Goal: Task Accomplishment & Management: Complete application form

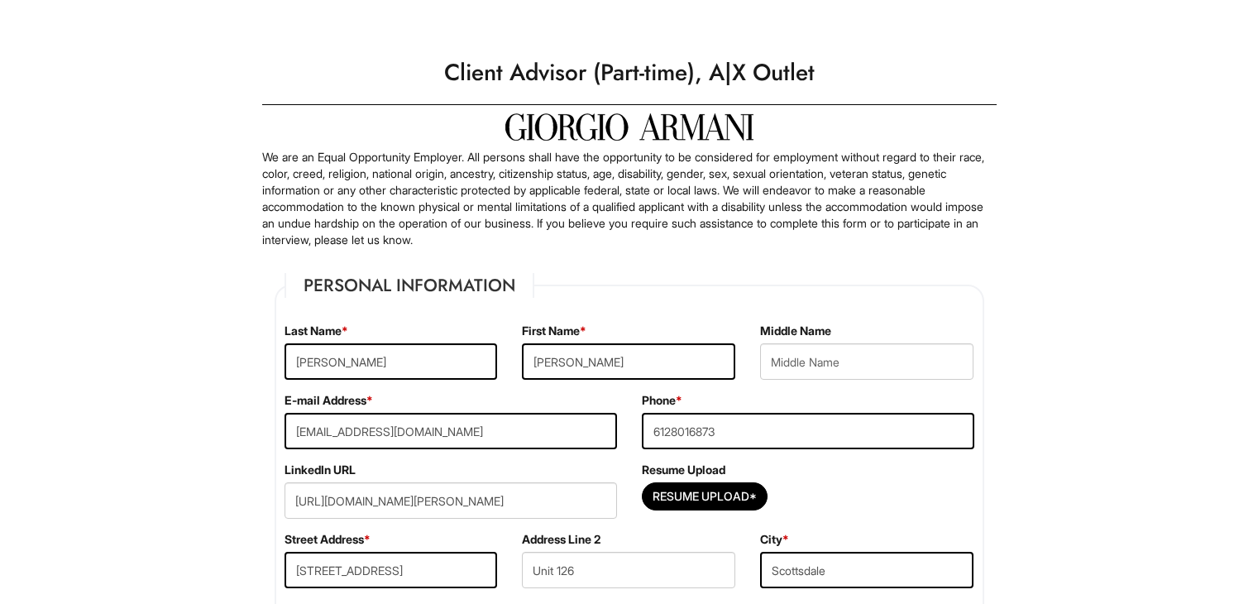
select select "AZ"
select select "United States of America"
select select "Yes"
select Required "No"
select select "Yes"
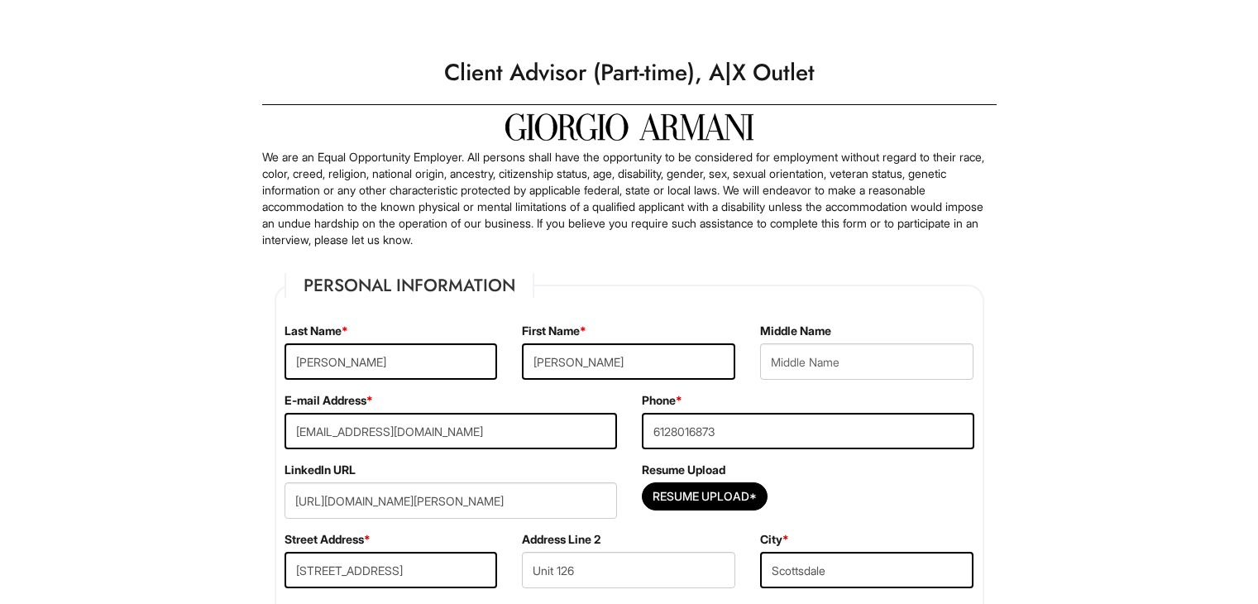
select select "N"
select select "8"
select select "2018"
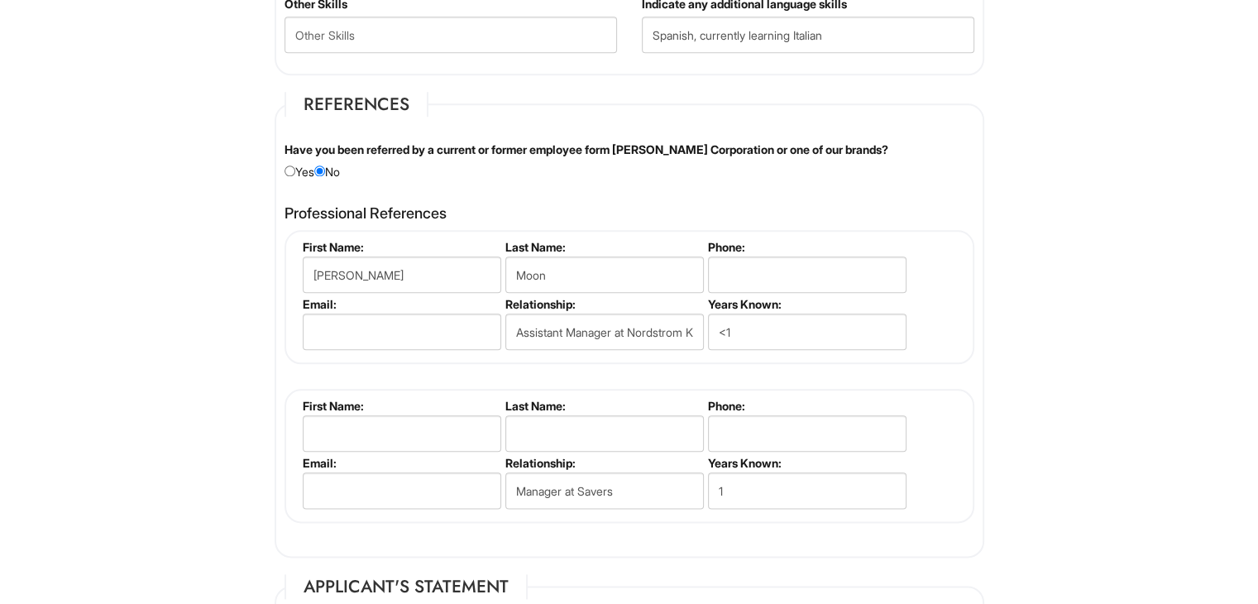
scroll to position [1890, 0]
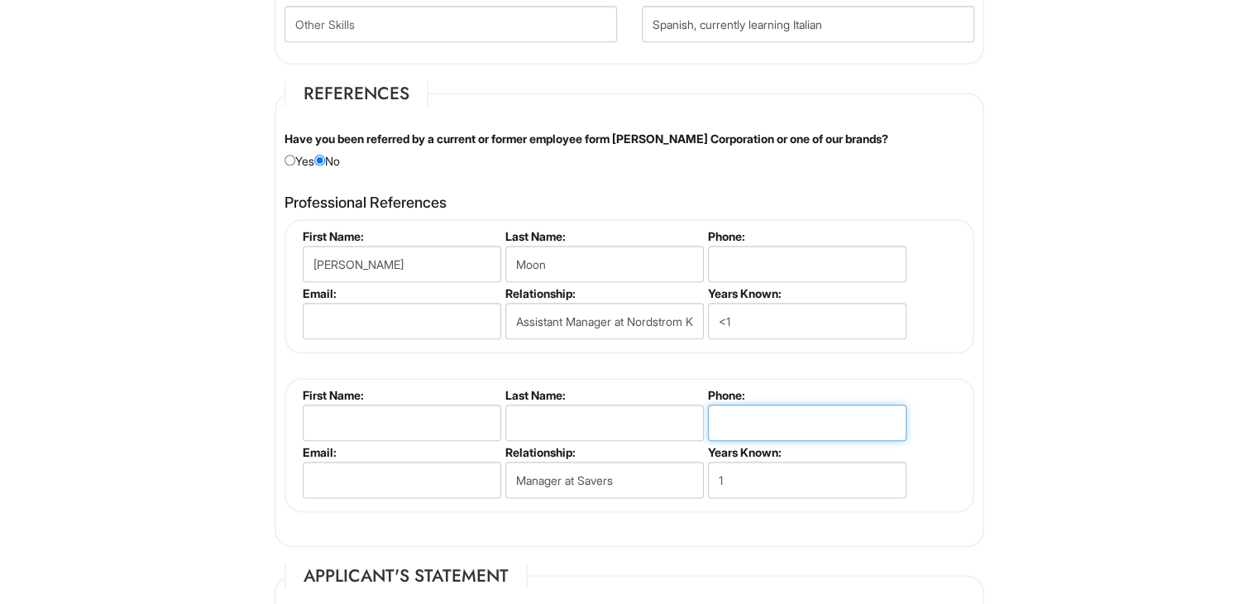
click at [736, 405] on input "tel" at bounding box center [807, 423] width 199 height 36
paste input "6234519325"
click at [740, 416] on input "6234519325" at bounding box center [807, 423] width 199 height 36
click at [719, 414] on input "623)4519325" at bounding box center [807, 423] width 199 height 36
click at [767, 417] on input "(623)4519325" at bounding box center [807, 423] width 199 height 36
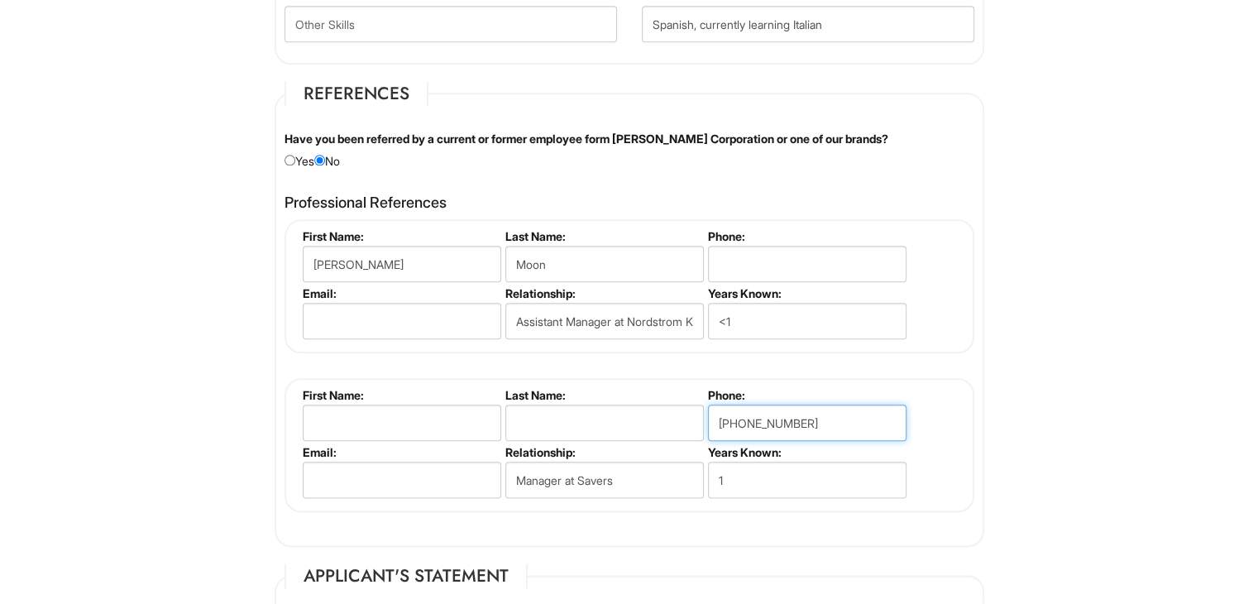
type input "(623)451-9325"
click at [374, 465] on input "email" at bounding box center [402, 480] width 199 height 36
paste input "abirch00@yahoo.com"
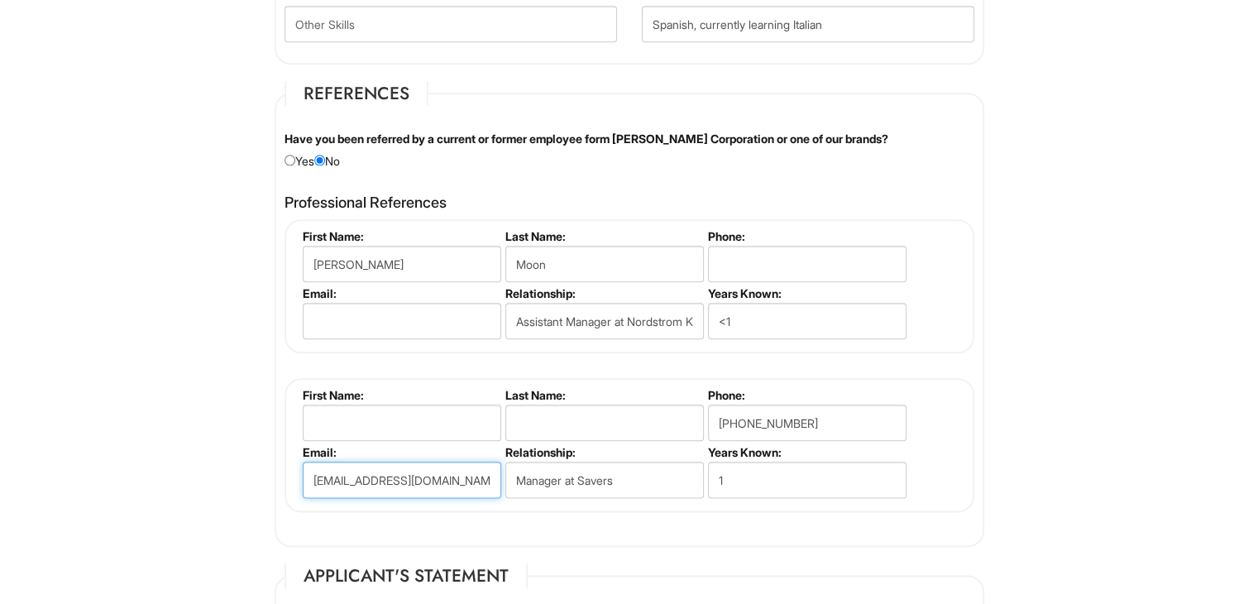
type input "abirch00@yahoo.com"
click at [389, 411] on input "text" at bounding box center [402, 423] width 199 height 36
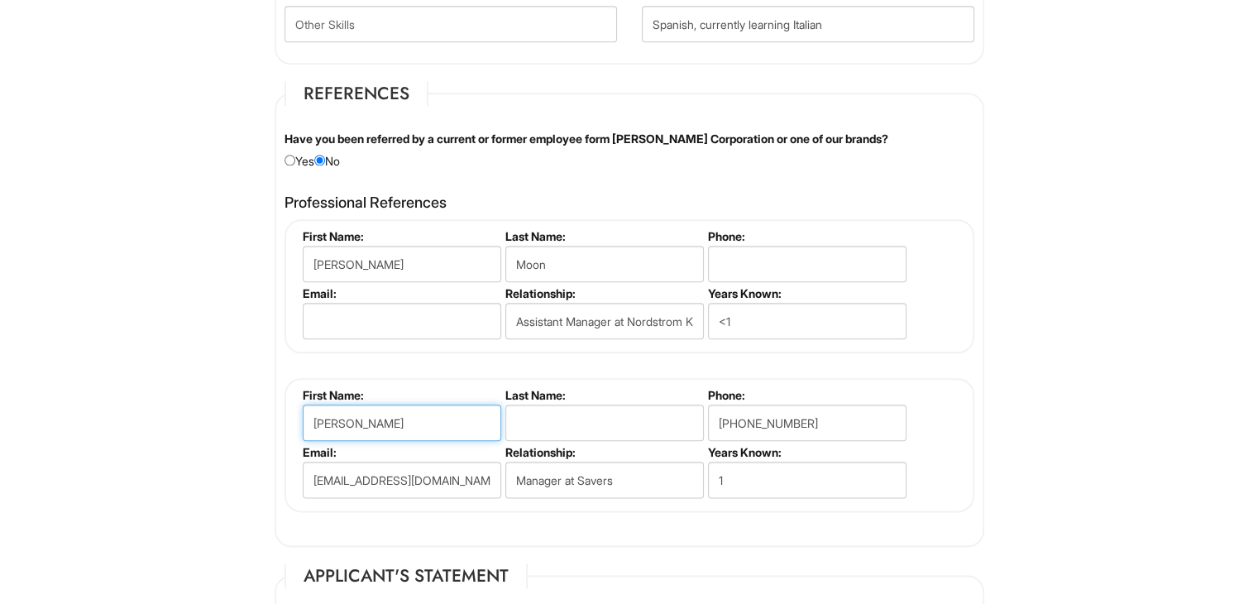
type input "Alex"
click at [561, 424] on input "text" at bounding box center [604, 423] width 199 height 36
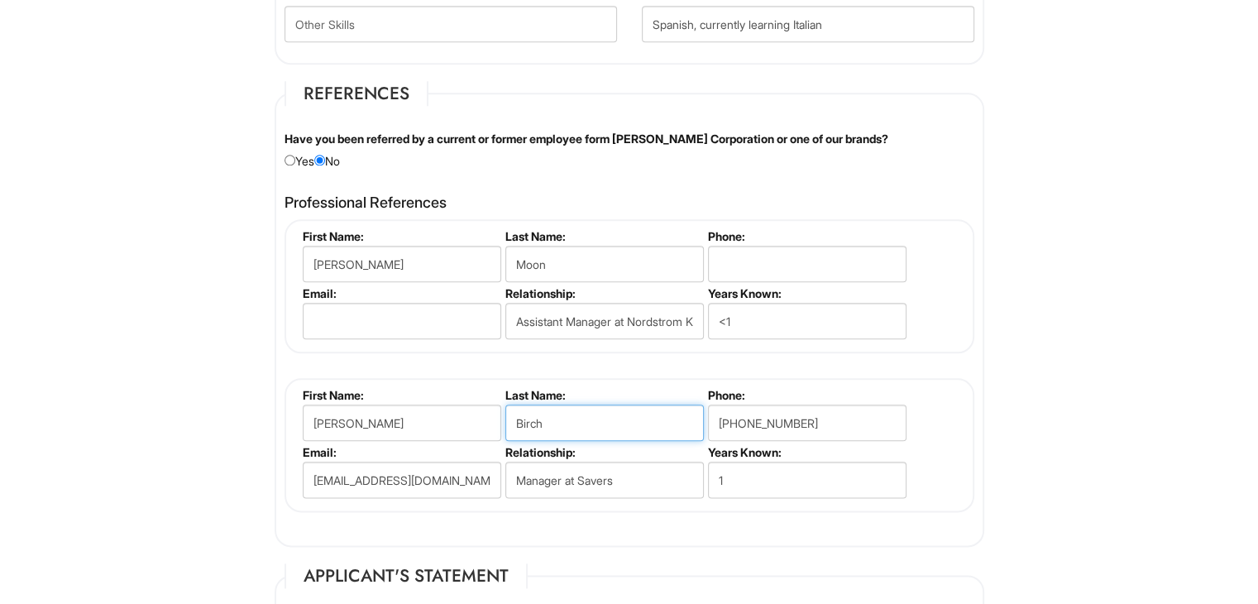
type input "Birch"
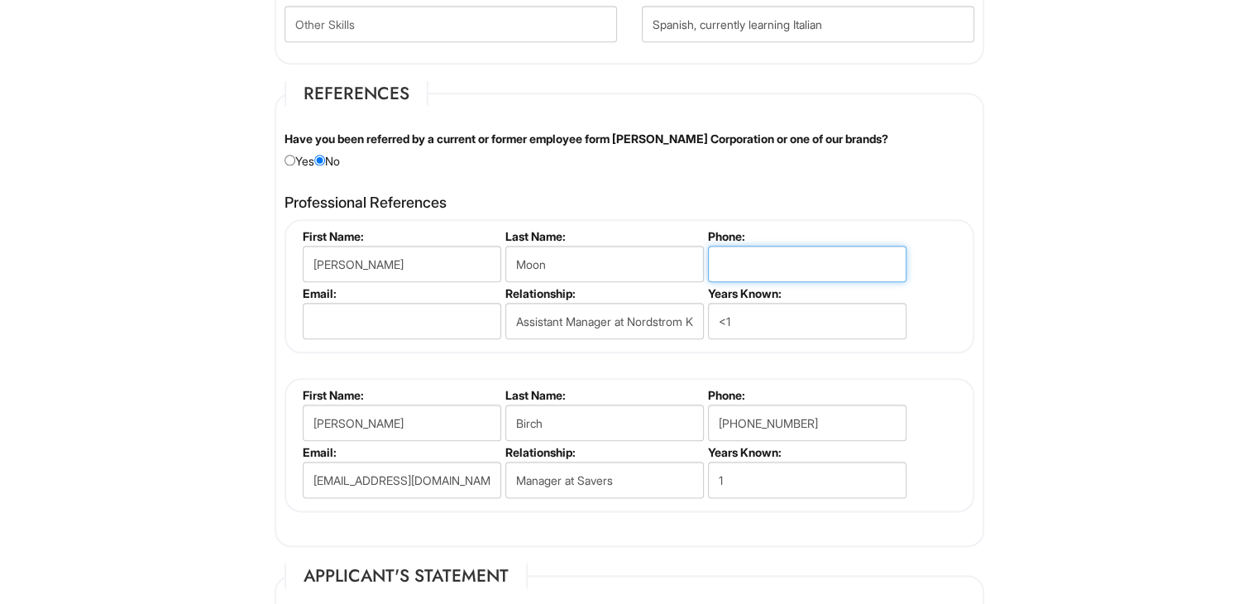
click at [717, 258] on input "tel" at bounding box center [807, 264] width 199 height 36
paste input "4808102484"
click at [717, 265] on input "4808102484" at bounding box center [807, 264] width 199 height 36
click at [743, 258] on input "(4808102484" at bounding box center [807, 264] width 199 height 36
click at [769, 256] on input "(480)8102484" at bounding box center [807, 264] width 199 height 36
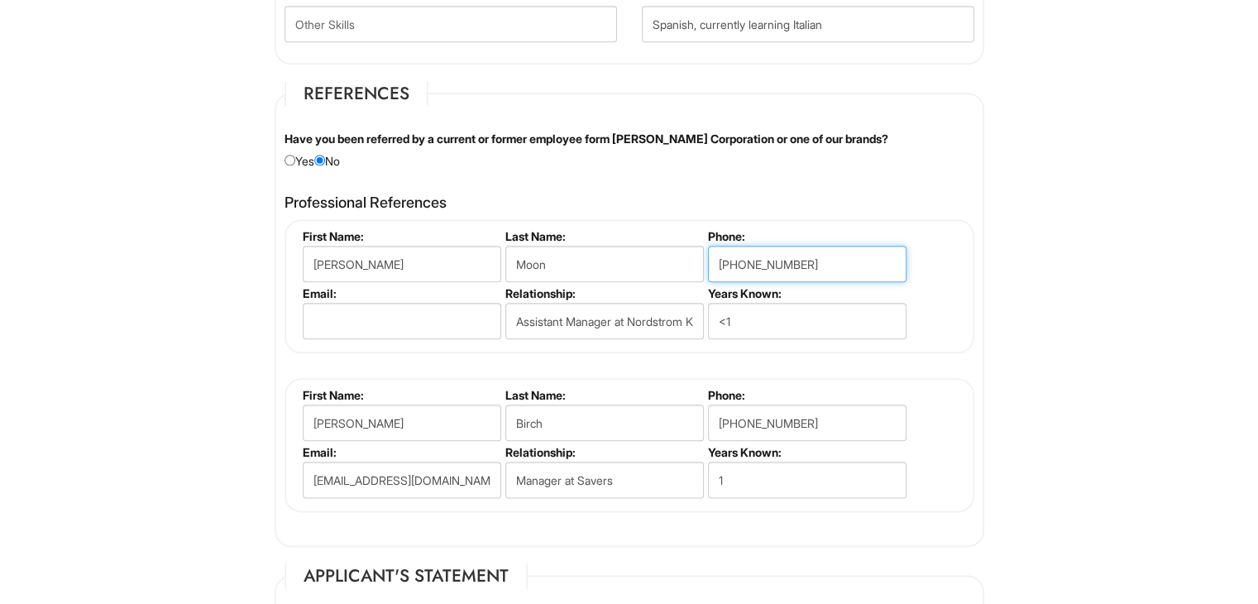
type input "(480)810-2484"
click at [417, 319] on input "email" at bounding box center [402, 321] width 199 height 36
paste input "Christophermoonusa@gmail.com"
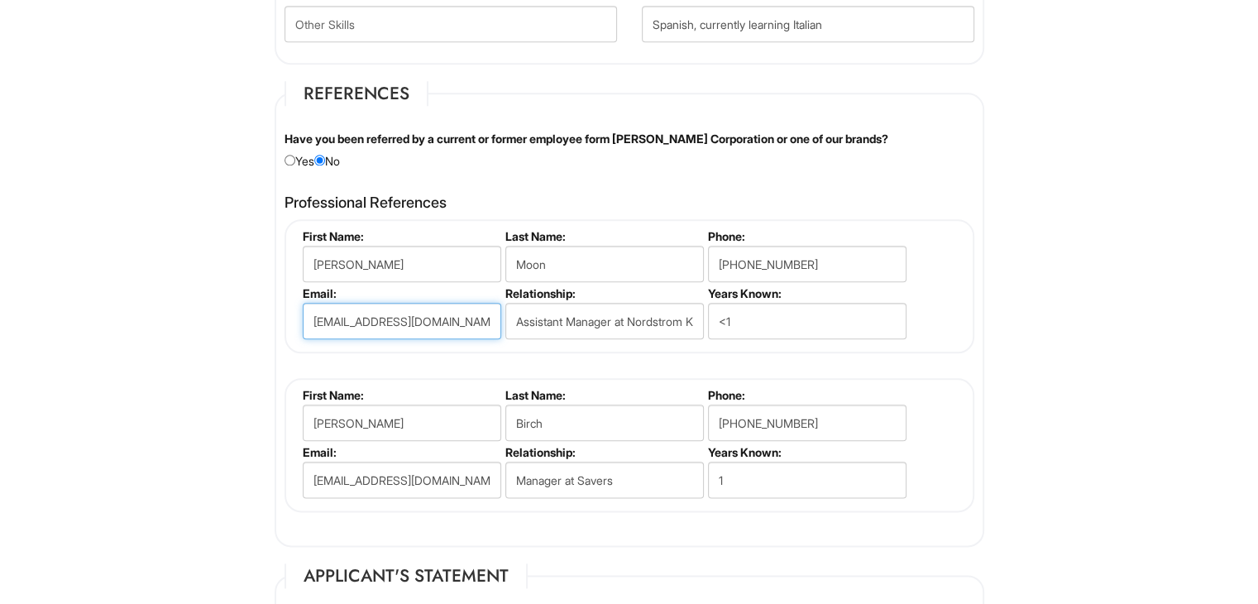
scroll to position [0, 4]
type input "Christophermoonusa@gmail.com"
drag, startPoint x: 734, startPoint y: 309, endPoint x: 705, endPoint y: 275, distance: 44.6
click at [705, 229] on ul "First Name: Christopher Last Name: Moon Phone: (480)810-2484 Email: Christopher…" at bounding box center [632, 229] width 666 height 0
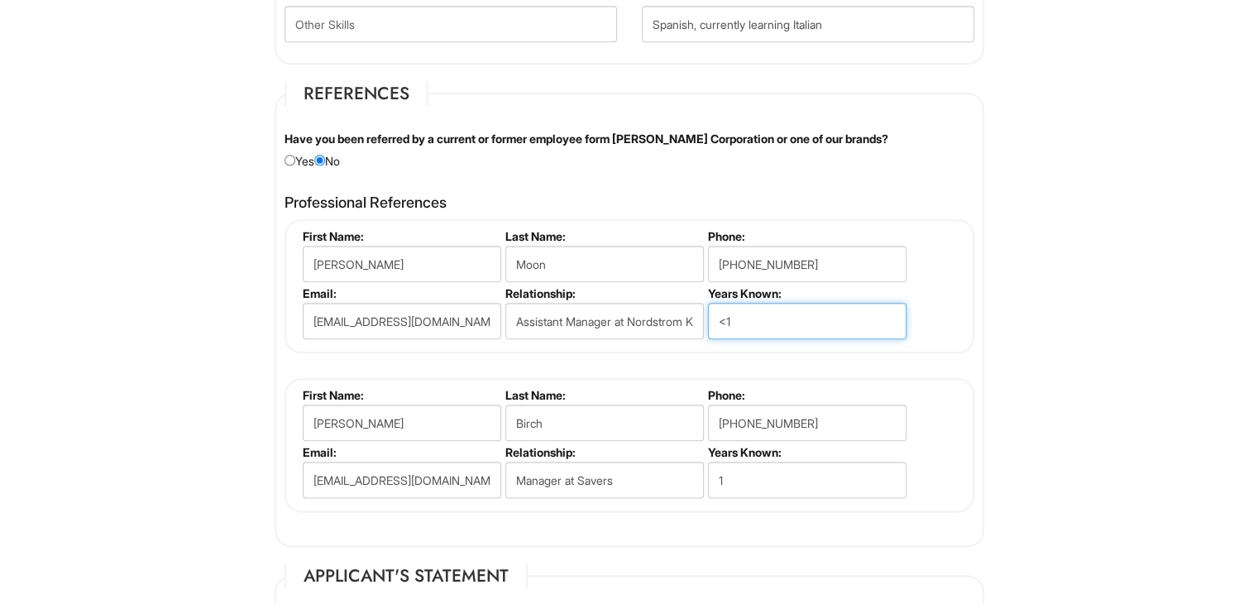
click at [742, 309] on input "<1" at bounding box center [807, 321] width 199 height 36
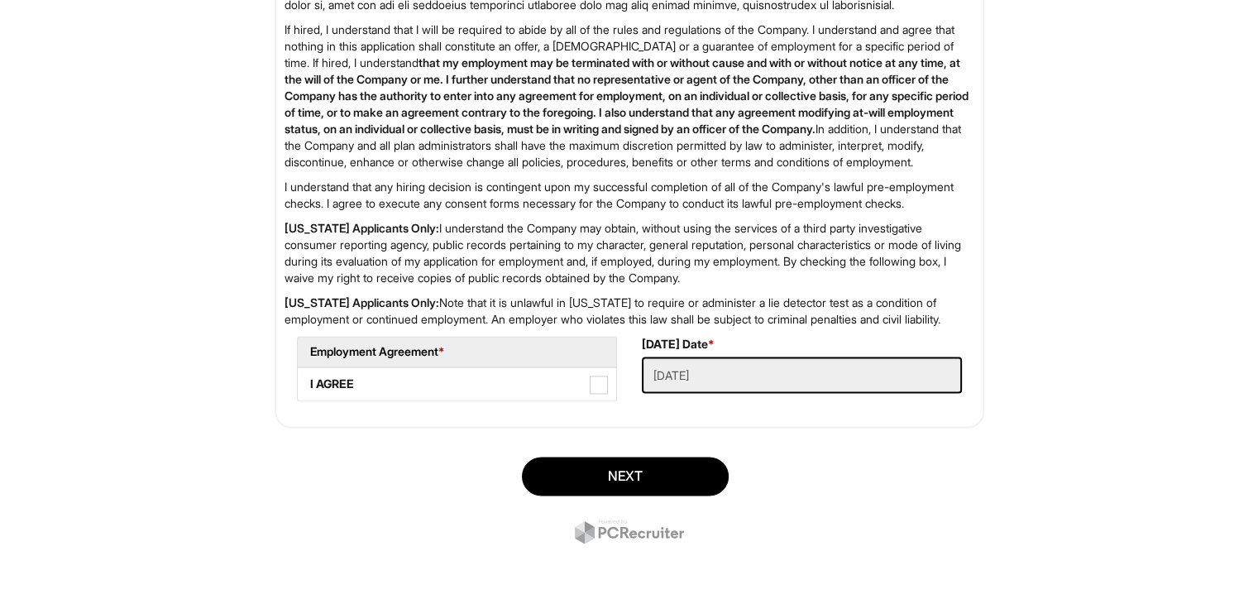
scroll to position [2611, 0]
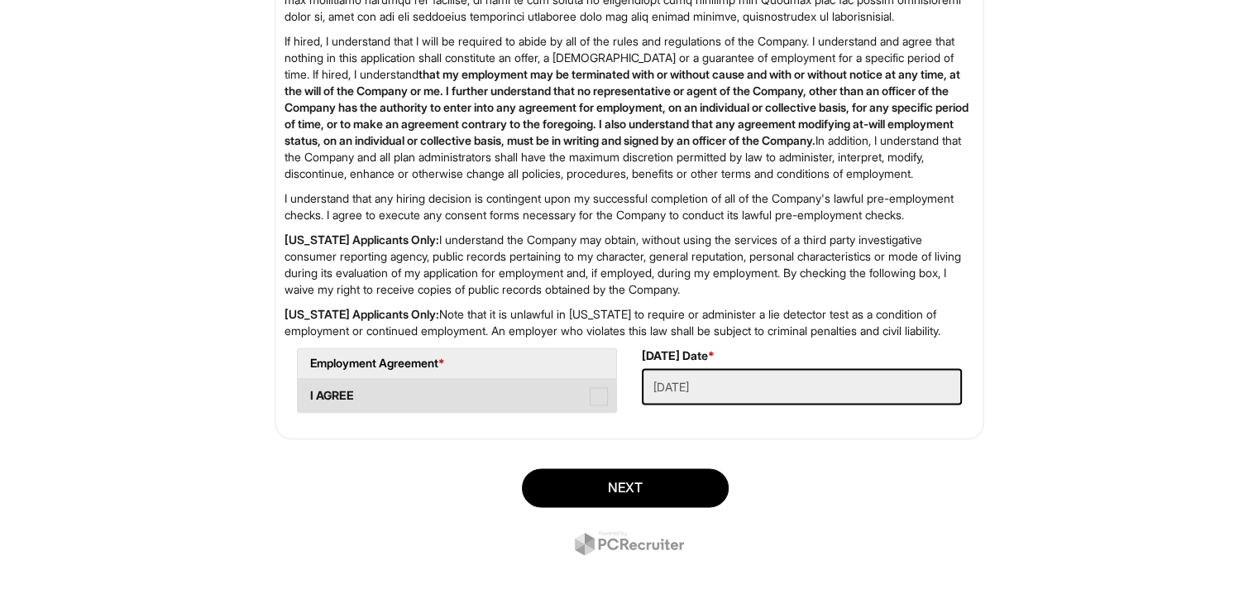
type input "<1"
click at [605, 405] on span at bounding box center [599, 396] width 18 height 18
click at [309, 393] on AGREE "I AGREE" at bounding box center [303, 387] width 11 height 11
checkbox AGREE "true"
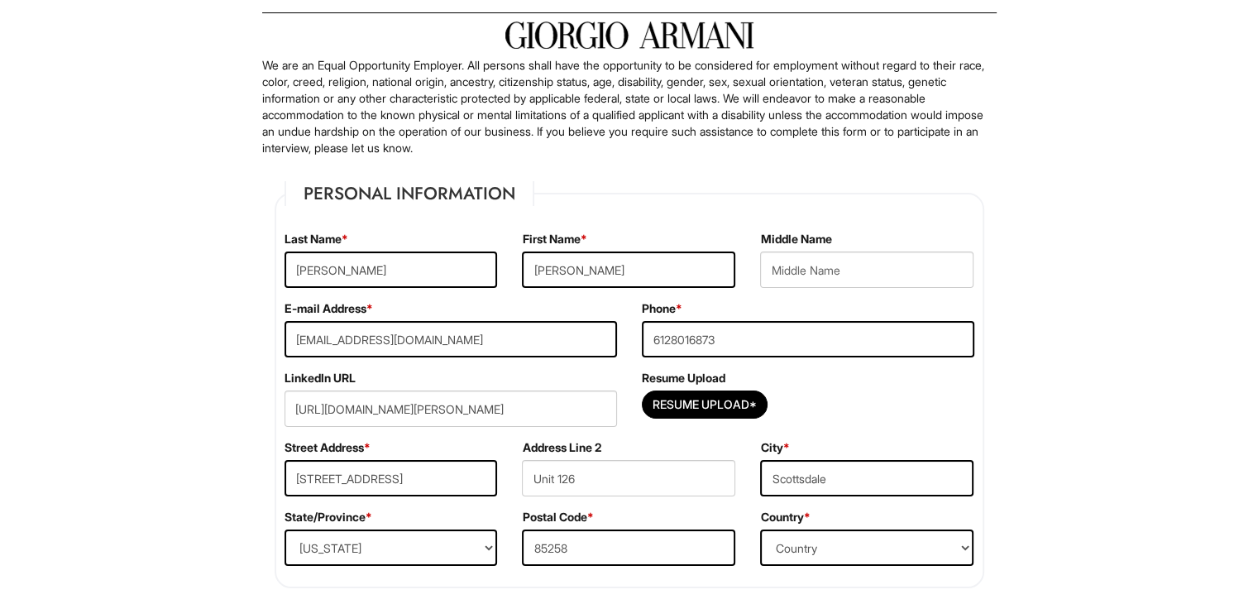
scroll to position [38, 0]
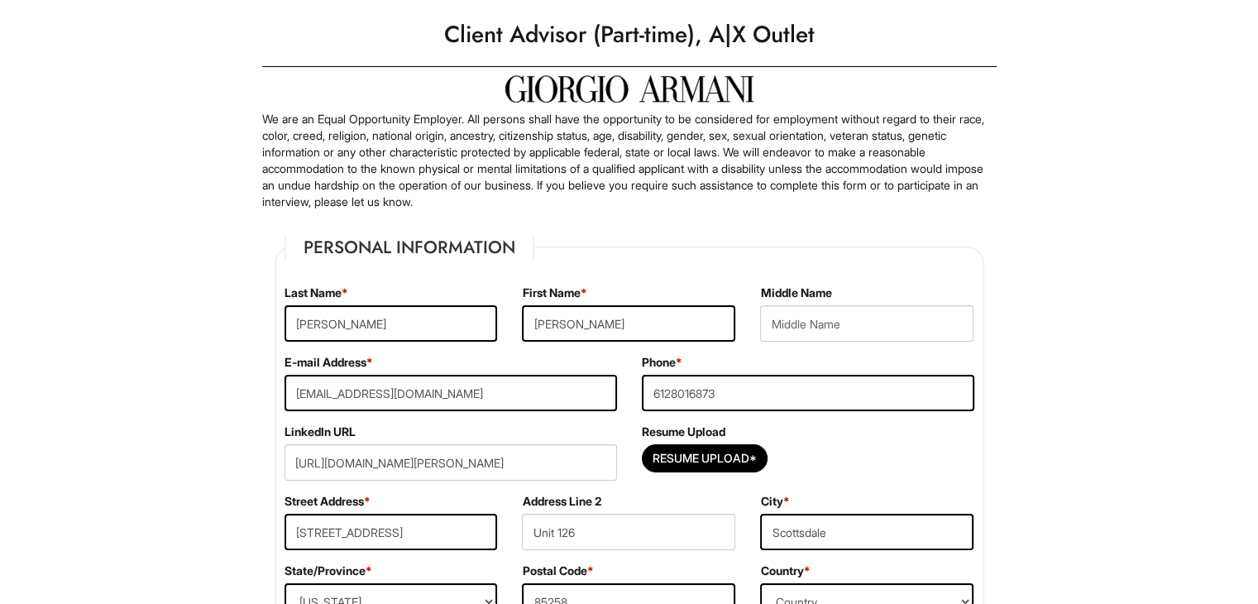
drag, startPoint x: 1266, startPoint y: 75, endPoint x: 1195, endPoint y: 31, distance: 83.6
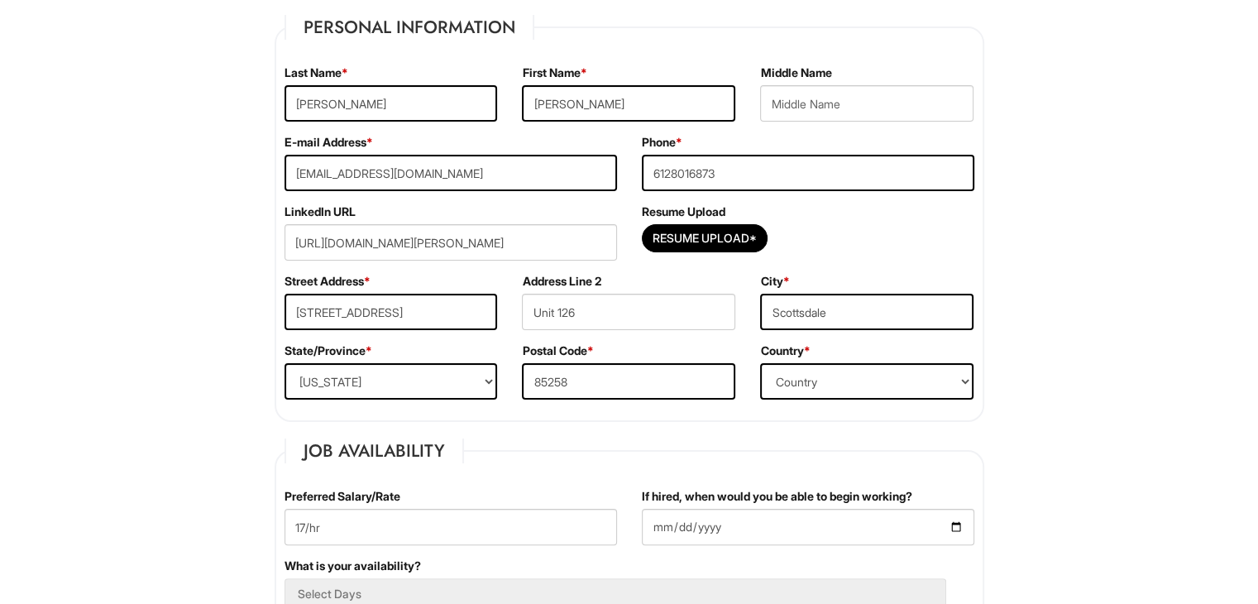
scroll to position [273, 0]
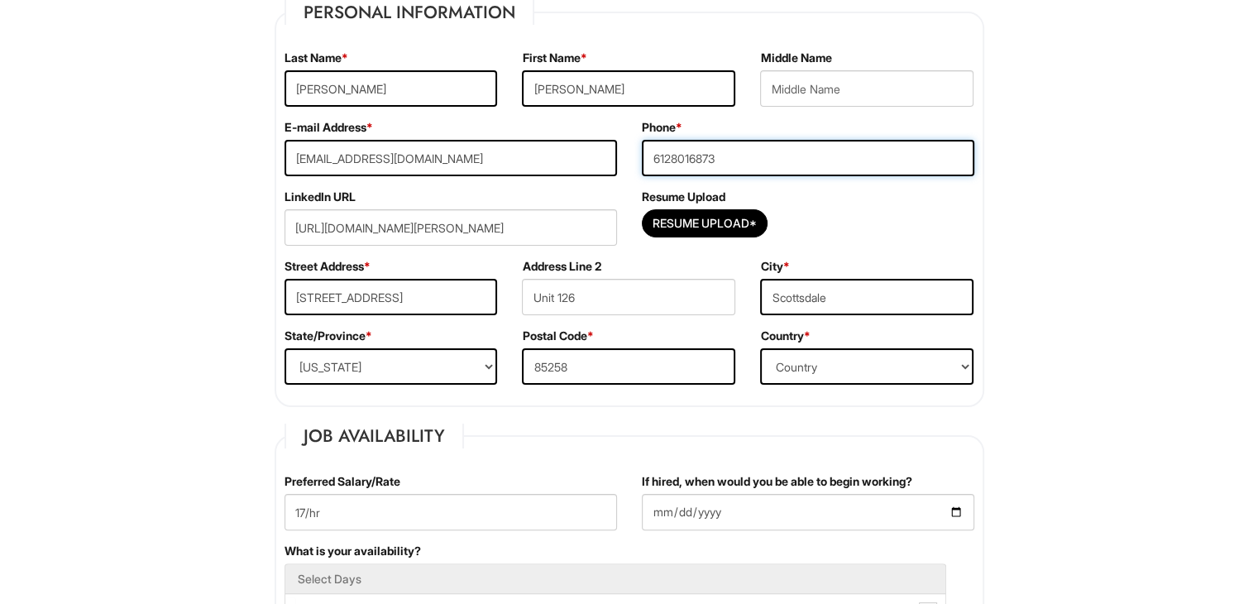
click at [653, 155] on input "6128016873" at bounding box center [808, 158] width 333 height 36
click at [674, 156] on input "(6128016873" at bounding box center [808, 158] width 333 height 36
click at [700, 156] on input "(612)8016873" at bounding box center [808, 158] width 333 height 36
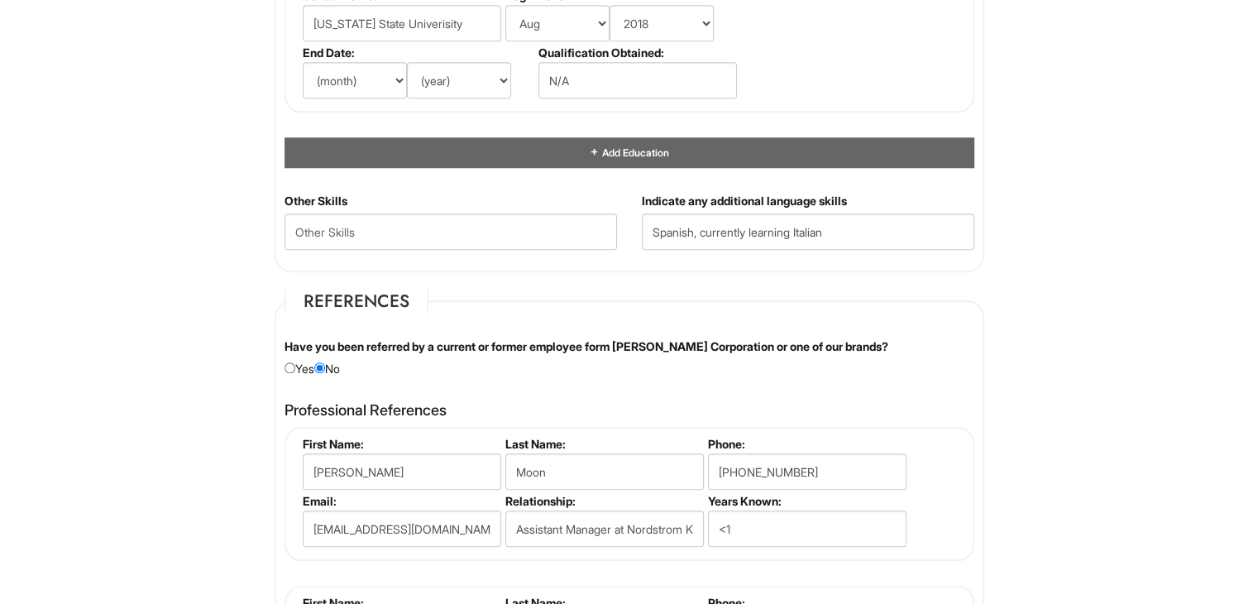
scroll to position [1721, 0]
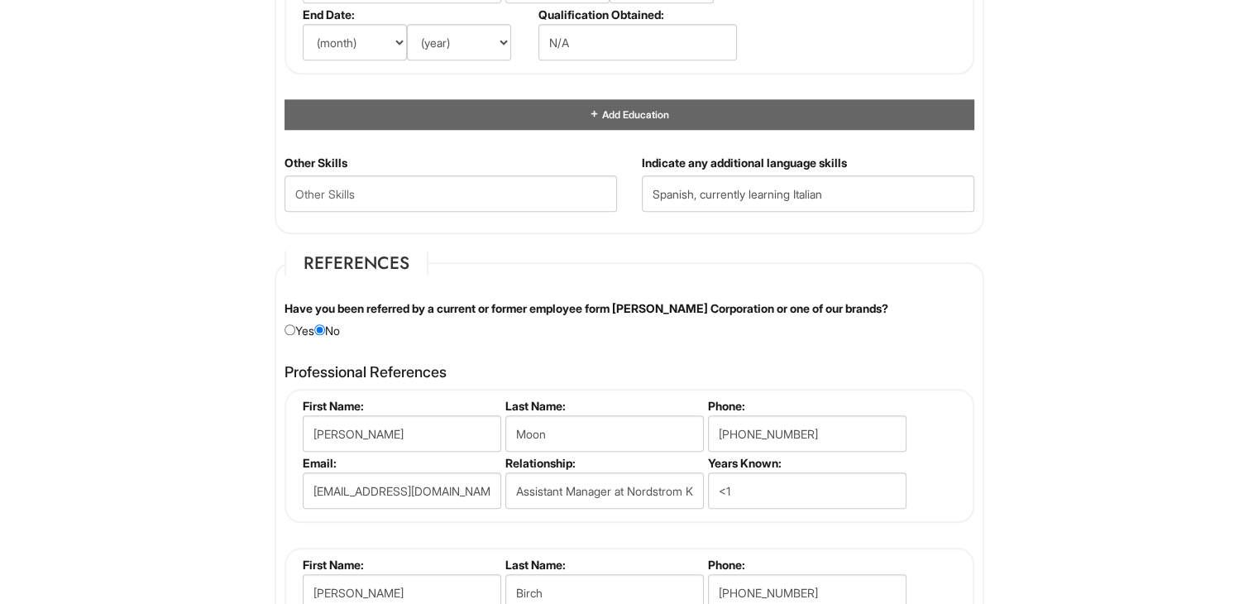
type input "(612)801-6873"
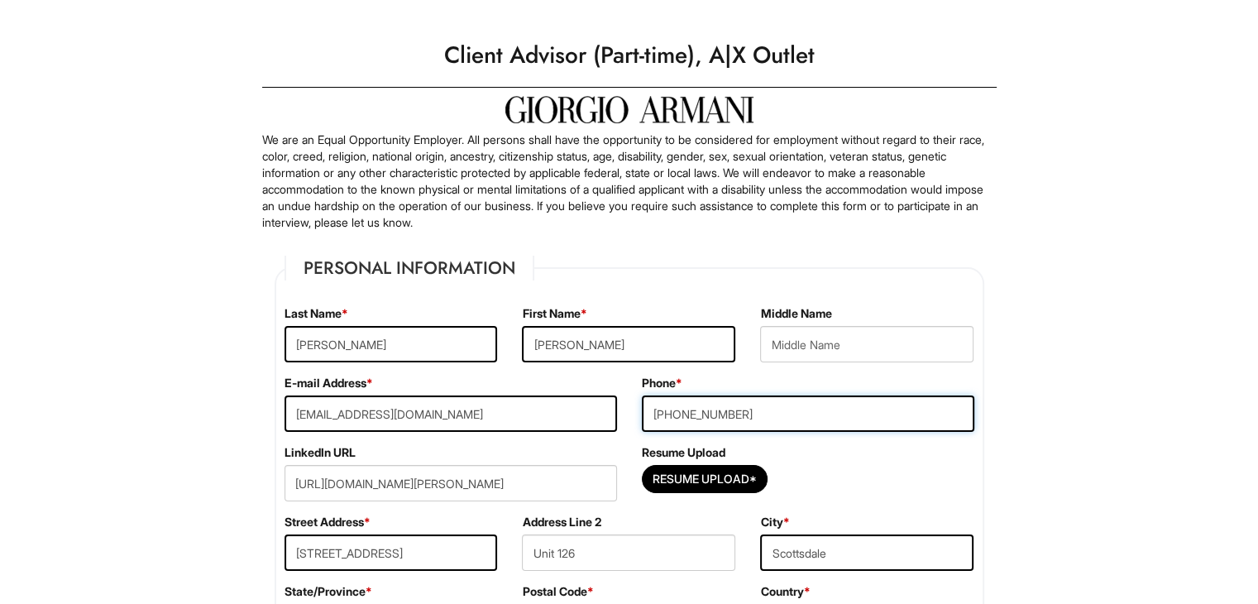
scroll to position [0, 0]
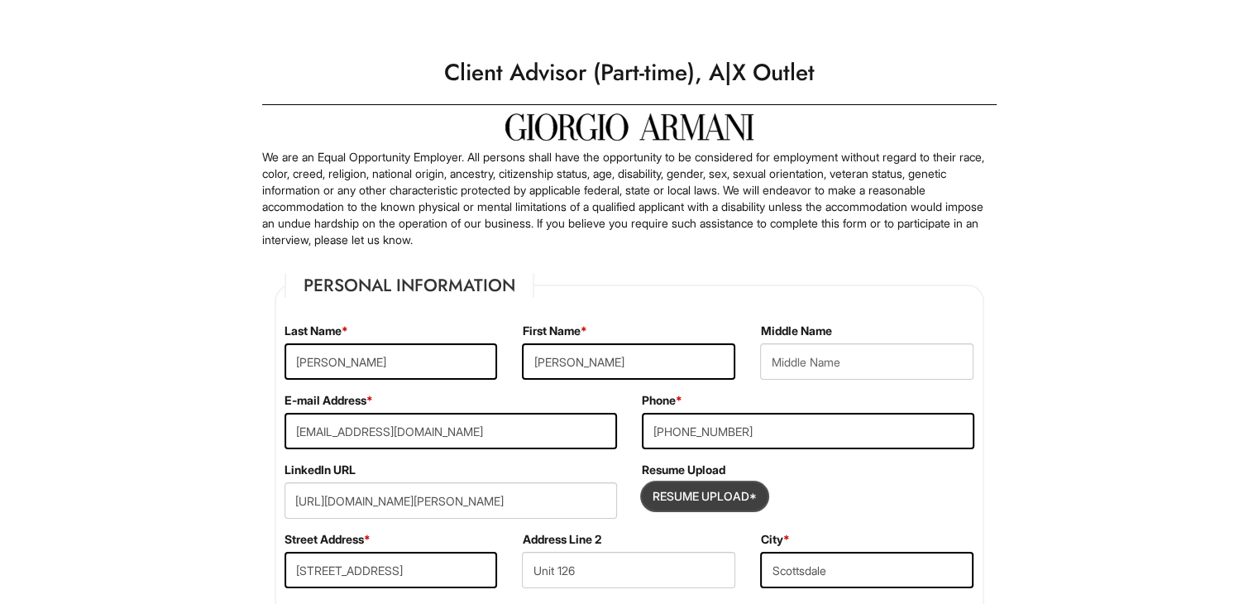
click at [719, 501] on input "Resume Upload*" at bounding box center [705, 496] width 124 height 26
type input "C:\fakepath\Resume (6) (RDB).docx (7).pdf"
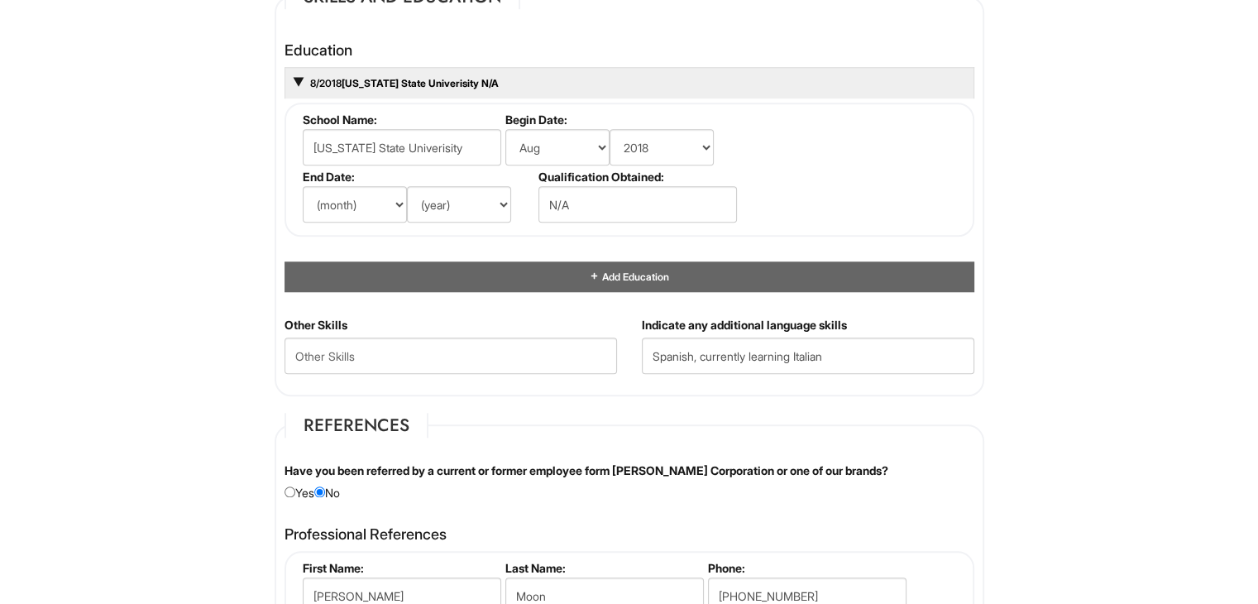
scroll to position [1570, 0]
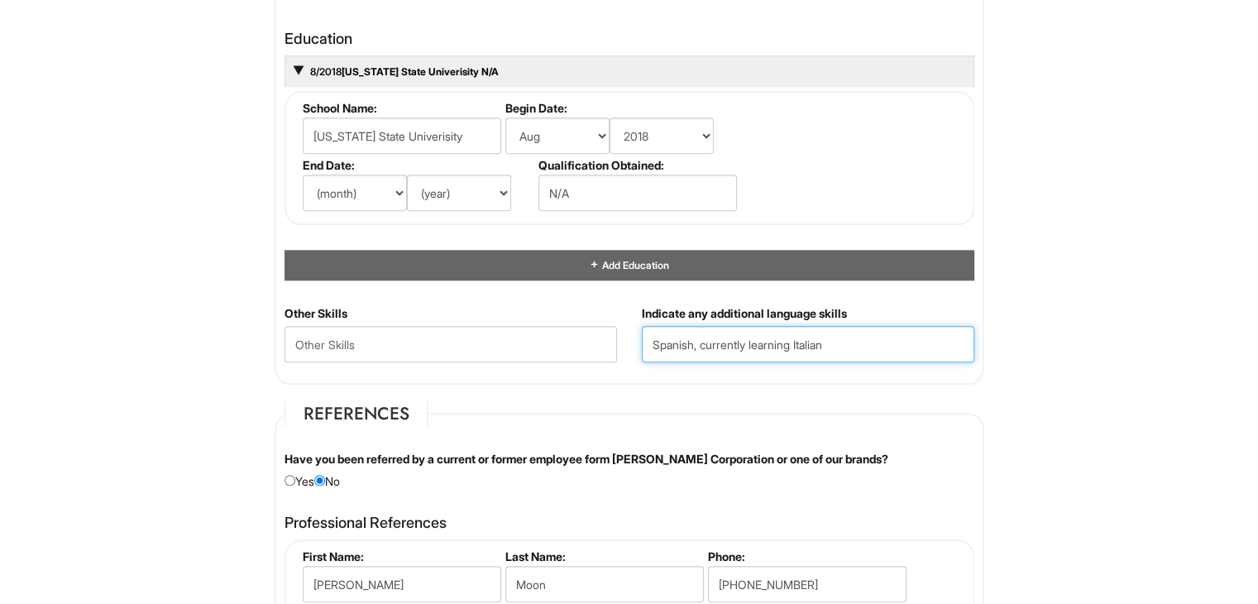
click at [655, 343] on input "Spanish, currently learning Italian" at bounding box center [808, 344] width 333 height 36
click at [654, 339] on input "Spanish, currently learning Italian" at bounding box center [808, 344] width 333 height 36
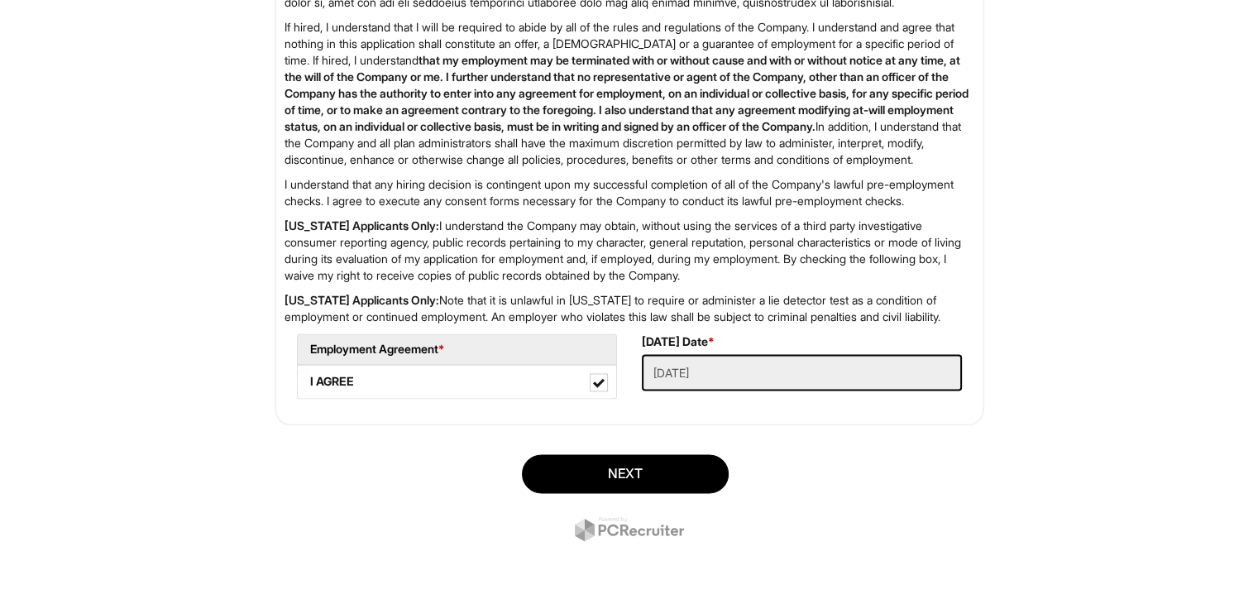
scroll to position [2641, 0]
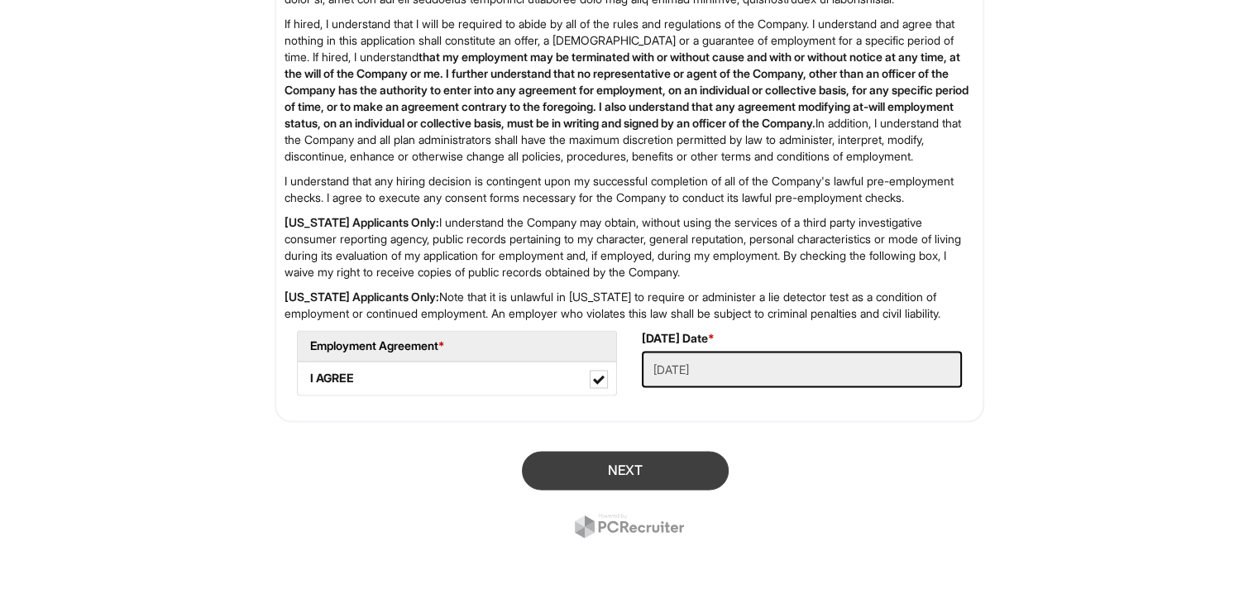
type input "fluent in Spanish, currently learning Italian"
click at [680, 490] on button "Next" at bounding box center [625, 470] width 207 height 39
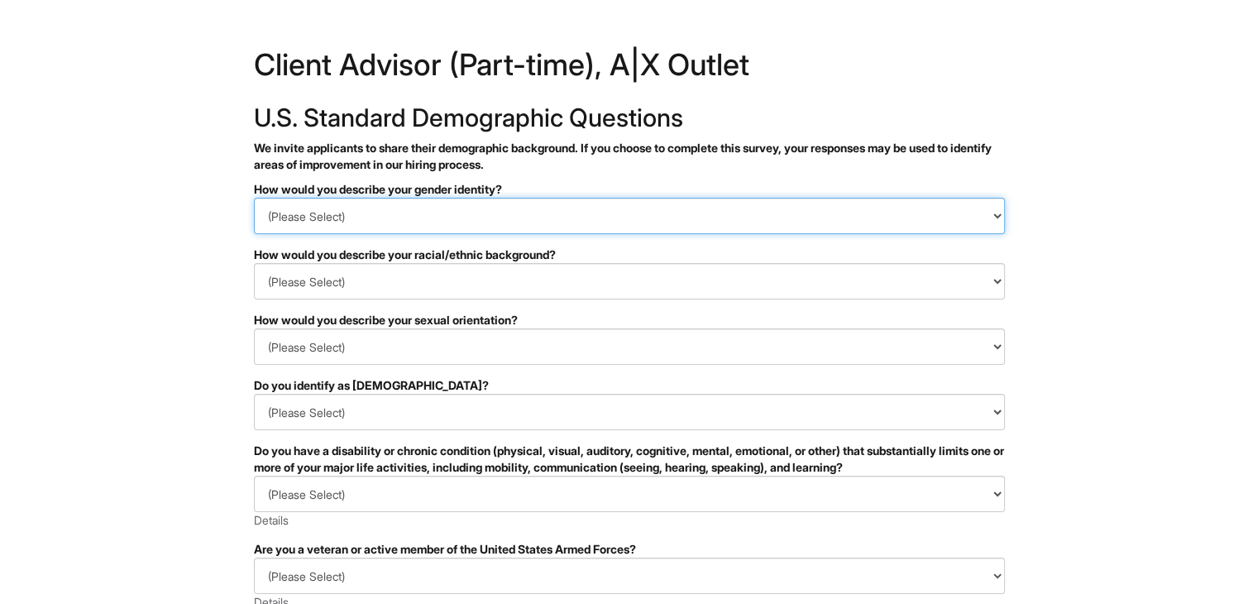
click at [979, 213] on select "(Please Select) Man Woman Non-binary I prefer to self-describe I don't wish to …" at bounding box center [629, 216] width 751 height 36
select select "Man"
click at [254, 198] on select "(Please Select) Man Woman Non-binary I prefer to self-describe I don't wish to …" at bounding box center [629, 216] width 751 height 36
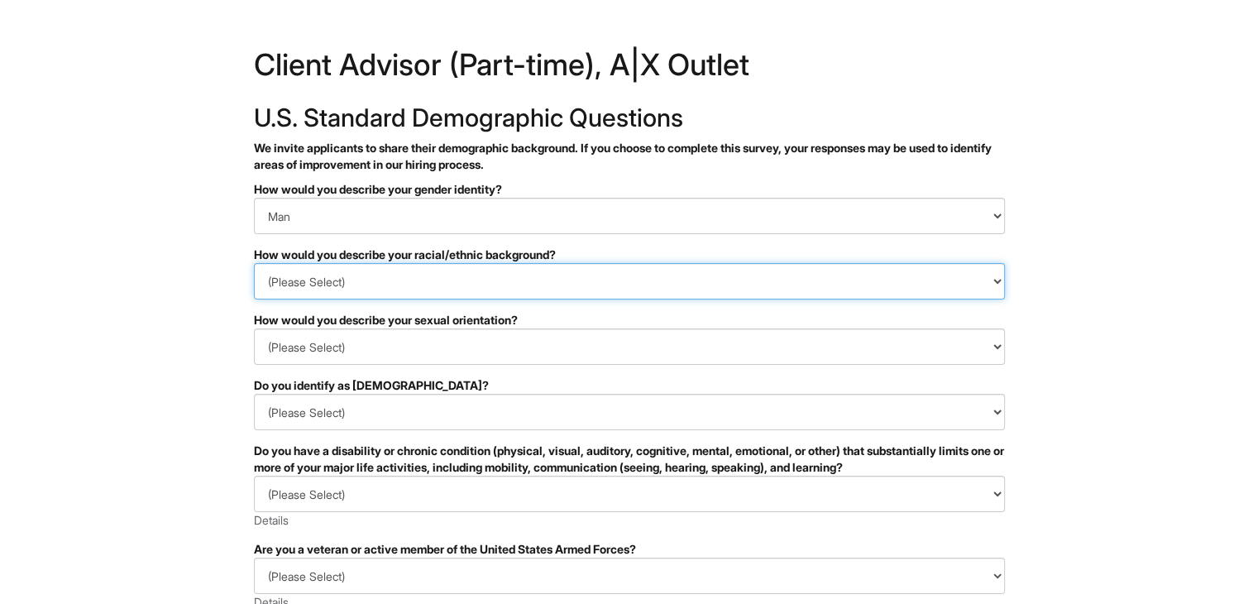
click at [840, 285] on select "(Please Select) Black or of African descent East Asian Hispanic, Latinx or of S…" at bounding box center [629, 281] width 751 height 36
select select "Hispanic, Latinx or of Spanish Origin"
click at [254, 263] on select "(Please Select) Black or of African descent East Asian Hispanic, Latinx or of S…" at bounding box center [629, 281] width 751 height 36
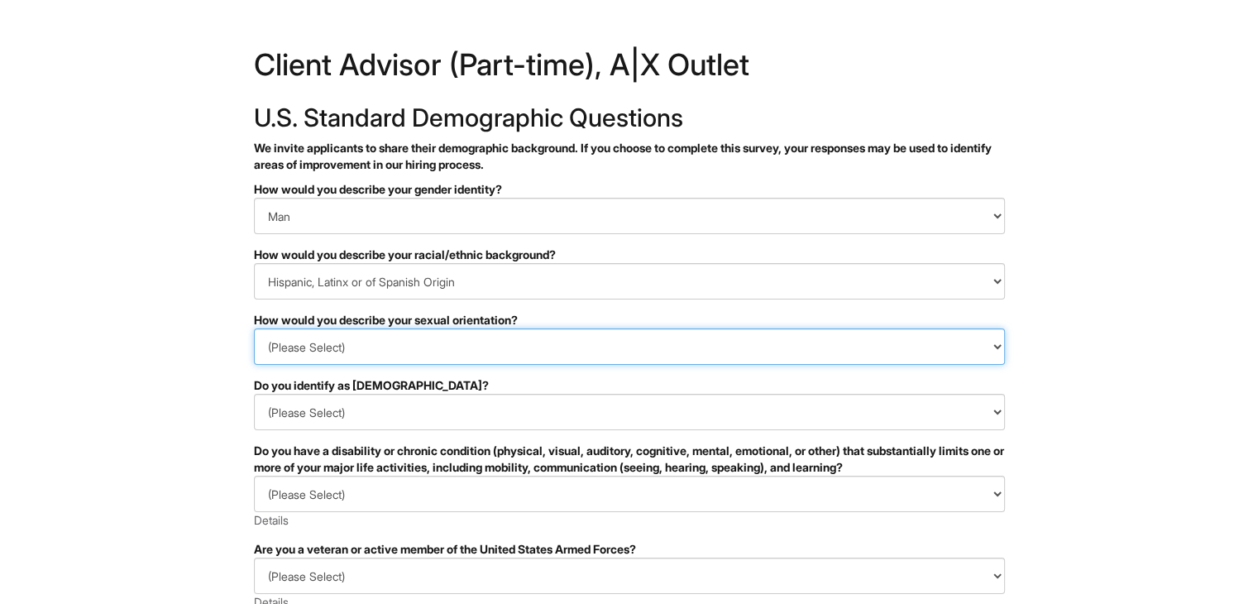
click at [801, 356] on select "(Please Select) Asexual Bisexual and/or pansexual Gay Heterosexual Lesbian Quee…" at bounding box center [629, 346] width 751 height 36
select select "Bisexual and/or pansexual"
click at [254, 328] on select "(Please Select) Asexual Bisexual and/or pansexual Gay Heterosexual Lesbian Quee…" at bounding box center [629, 346] width 751 height 36
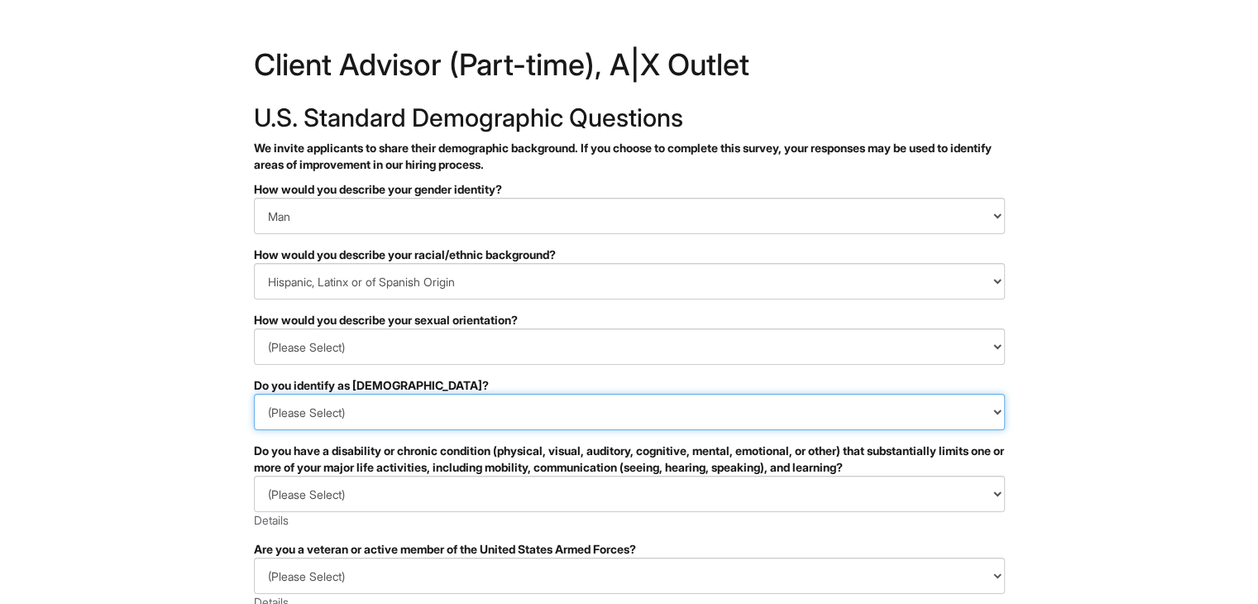
click at [824, 402] on select "(Please Select) Yes No I prefer to self-describe I don't wish to answer" at bounding box center [629, 412] width 751 height 36
select select "Yes"
click at [254, 394] on select "(Please Select) Yes No I prefer to self-describe I don't wish to answer" at bounding box center [629, 412] width 751 height 36
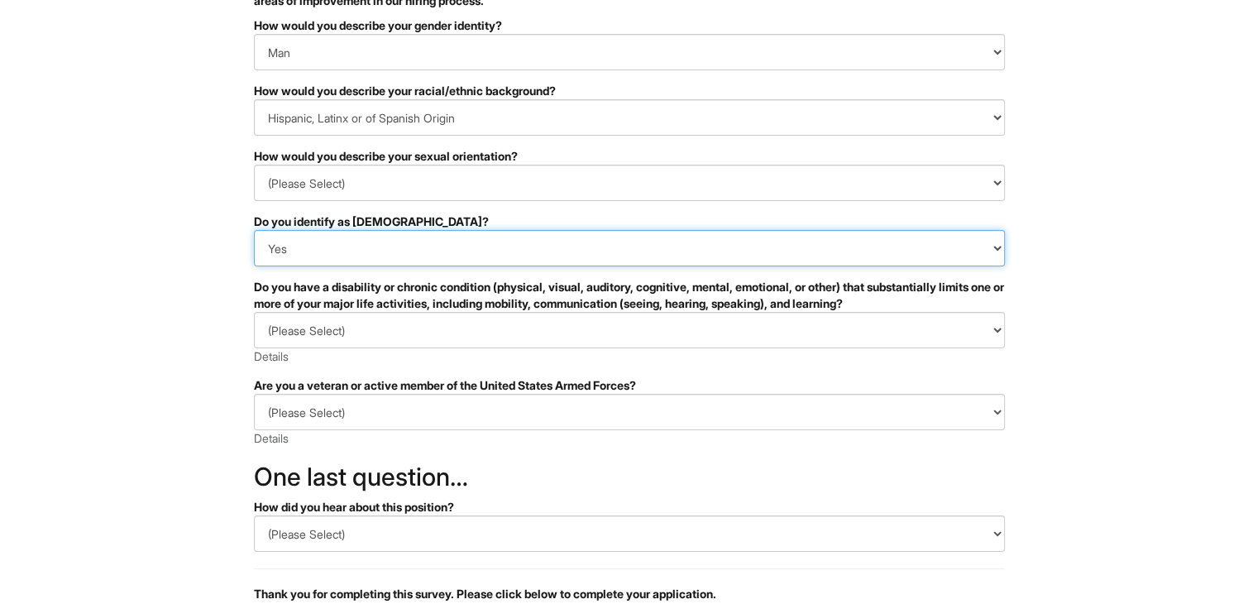
scroll to position [167, 0]
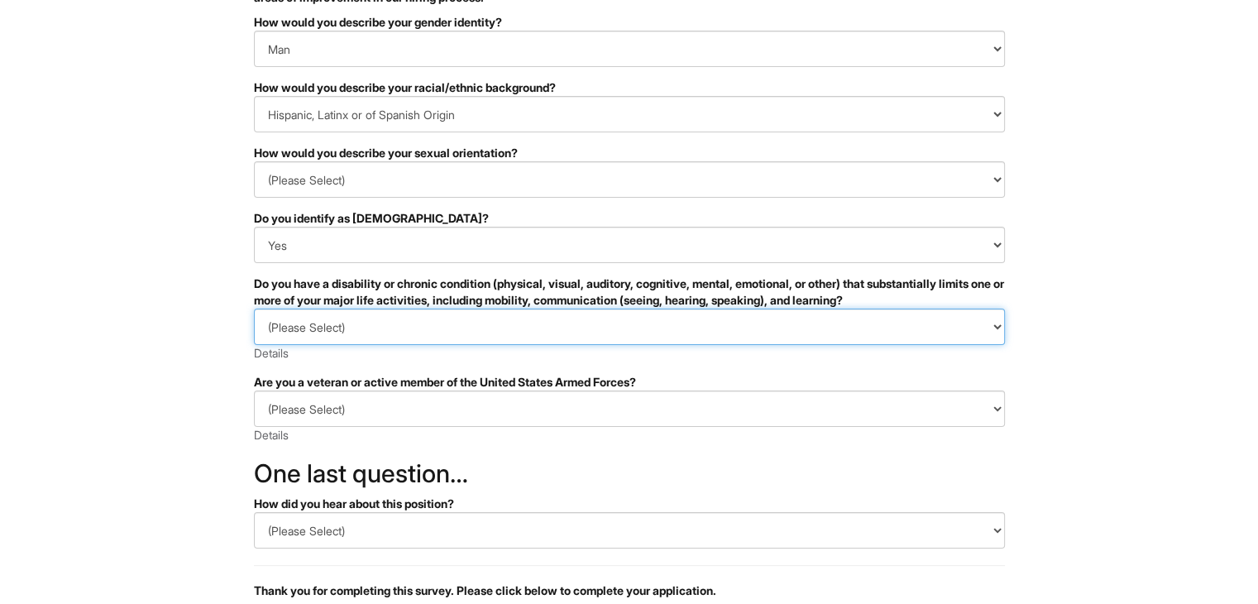
click at [970, 327] on select "(Please Select) YES, I HAVE A DISABILITY (or previously had a disability) NO, I…" at bounding box center [629, 327] width 751 height 36
select select "I DON'T WISH TO ANSWER"
click at [254, 309] on select "(Please Select) YES, I HAVE A DISABILITY (or previously had a disability) NO, I…" at bounding box center [629, 327] width 751 height 36
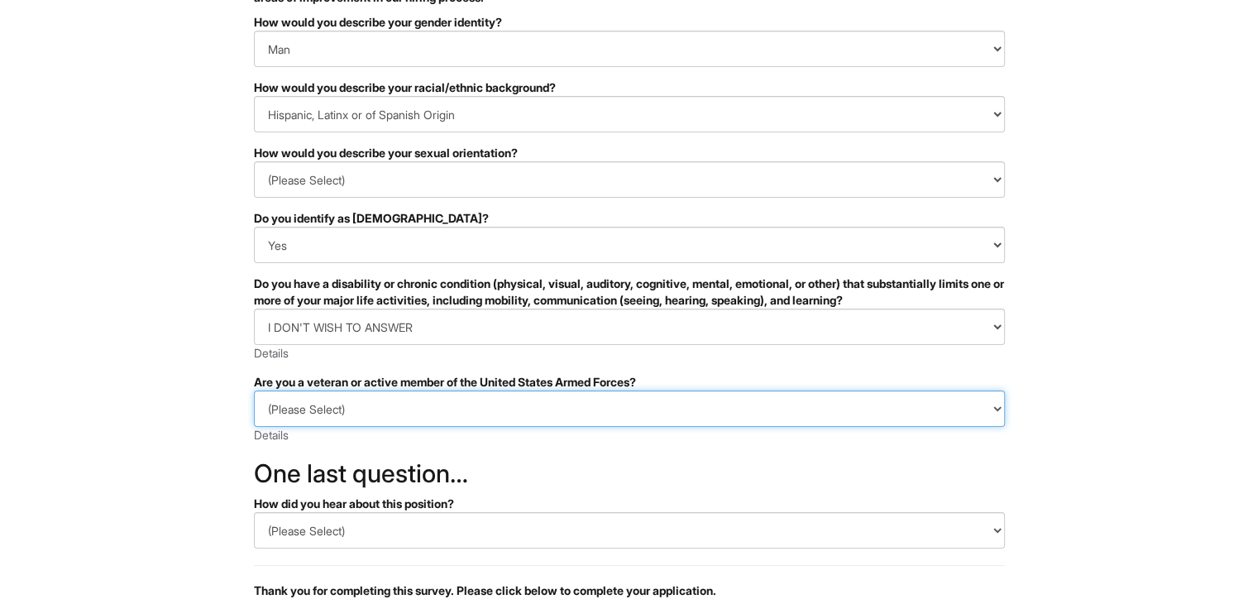
click at [900, 406] on select "(Please Select) I IDENTIFY AS ONE OR MORE OF THE CLASSIFICATIONS OF PROTECTED V…" at bounding box center [629, 408] width 751 height 36
select select "I AM NOT A PROTECTED VETERAN"
click at [254, 390] on select "(Please Select) I IDENTIFY AS ONE OR MORE OF THE CLASSIFICATIONS OF PROTECTED V…" at bounding box center [629, 408] width 751 height 36
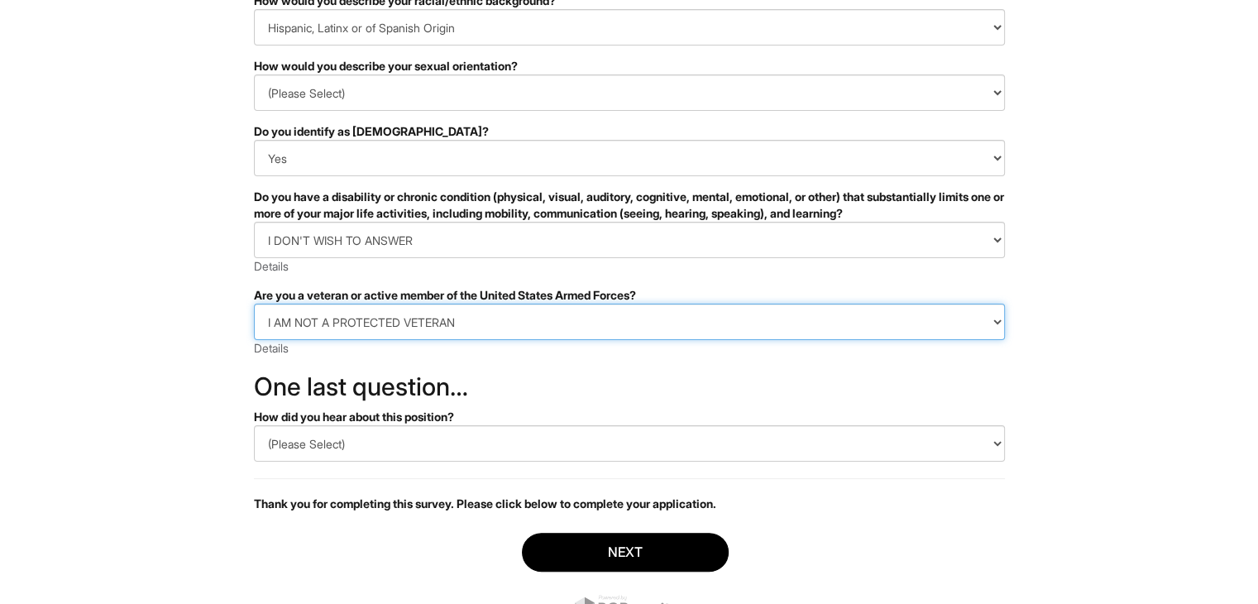
scroll to position [259, 0]
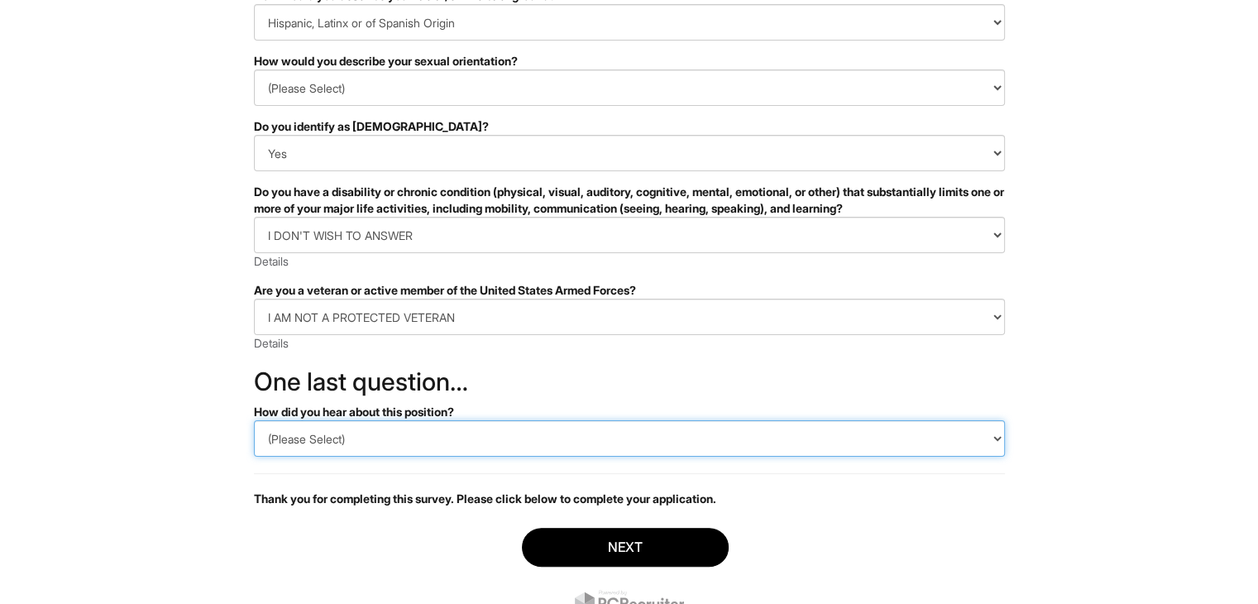
click at [902, 429] on select "(Please Select) CareerBuilder Indeed LinkedIn Monster Referral Other" at bounding box center [629, 438] width 751 height 36
select select "LinkedIn"
click at [254, 420] on select "(Please Select) CareerBuilder Indeed LinkedIn Monster Referral Other" at bounding box center [629, 438] width 751 height 36
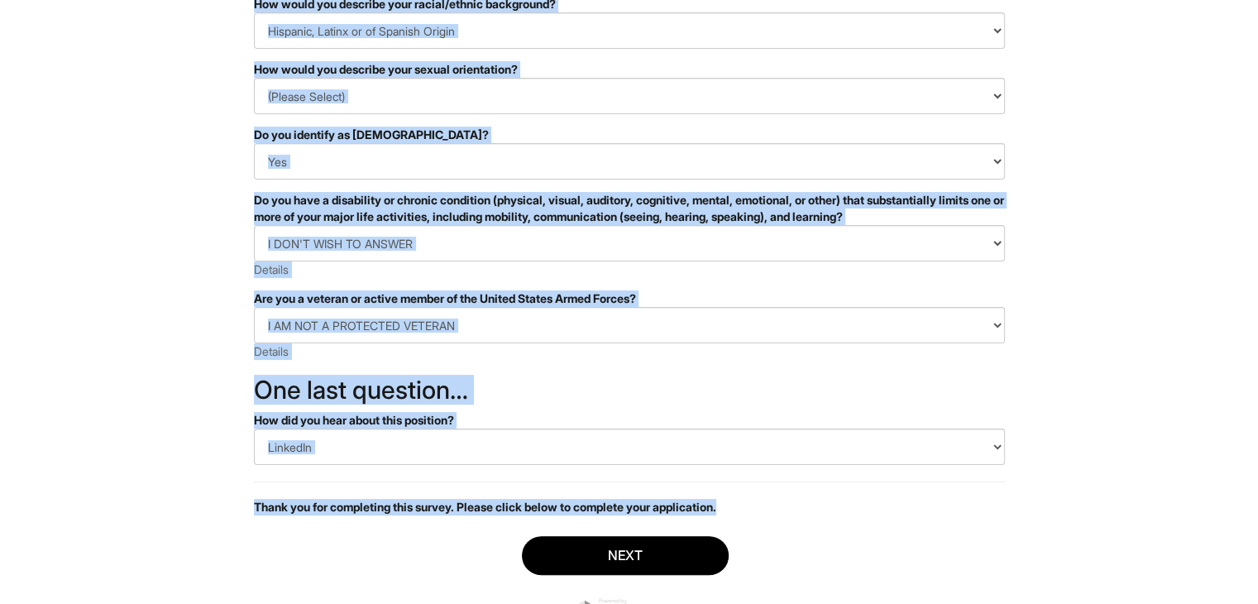
scroll to position [328, 0]
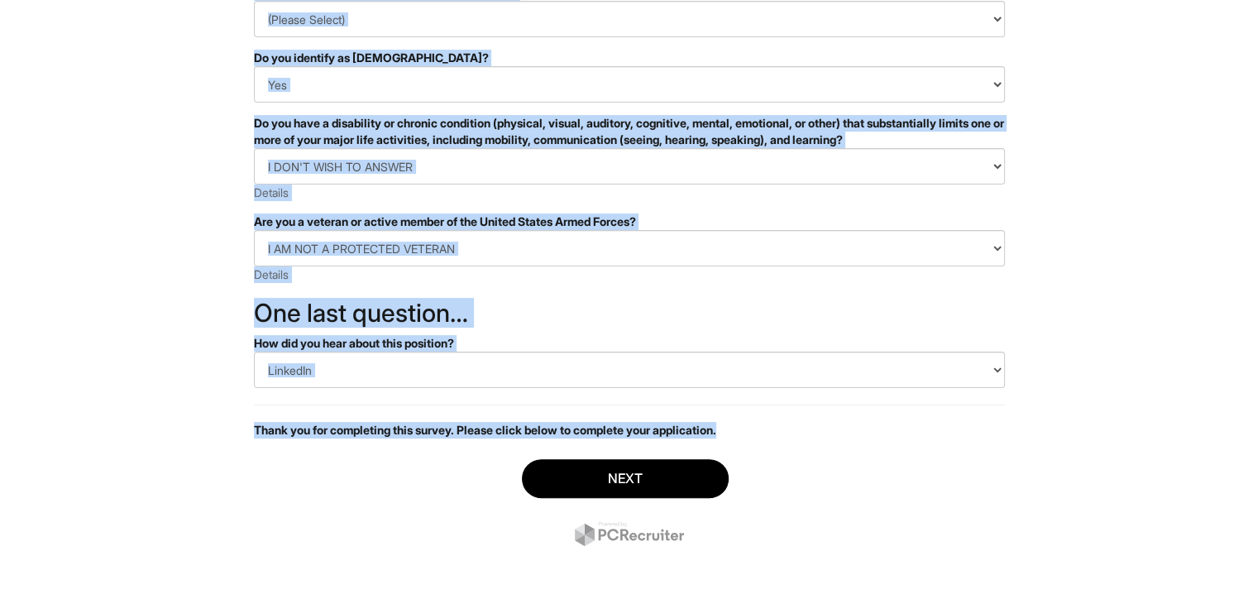
drag, startPoint x: 242, startPoint y: 48, endPoint x: 456, endPoint y: 608, distance: 599.4
click at [456, 603] on html "&nbsp; ✔ 2 3 Client Advisor (Part-time), A|X Outlet U.S. Standard Demographic Q…" at bounding box center [629, 138] width 1258 height 932
copy div "Client Advisor (Part-time), A|X Outlet U.S. Standard Demographic Questions We i…"
click at [1042, 190] on html "&nbsp; ✔ 2 3 Client Advisor (Part-time), A|X Outlet U.S. Standard Demographic Q…" at bounding box center [629, 138] width 1258 height 932
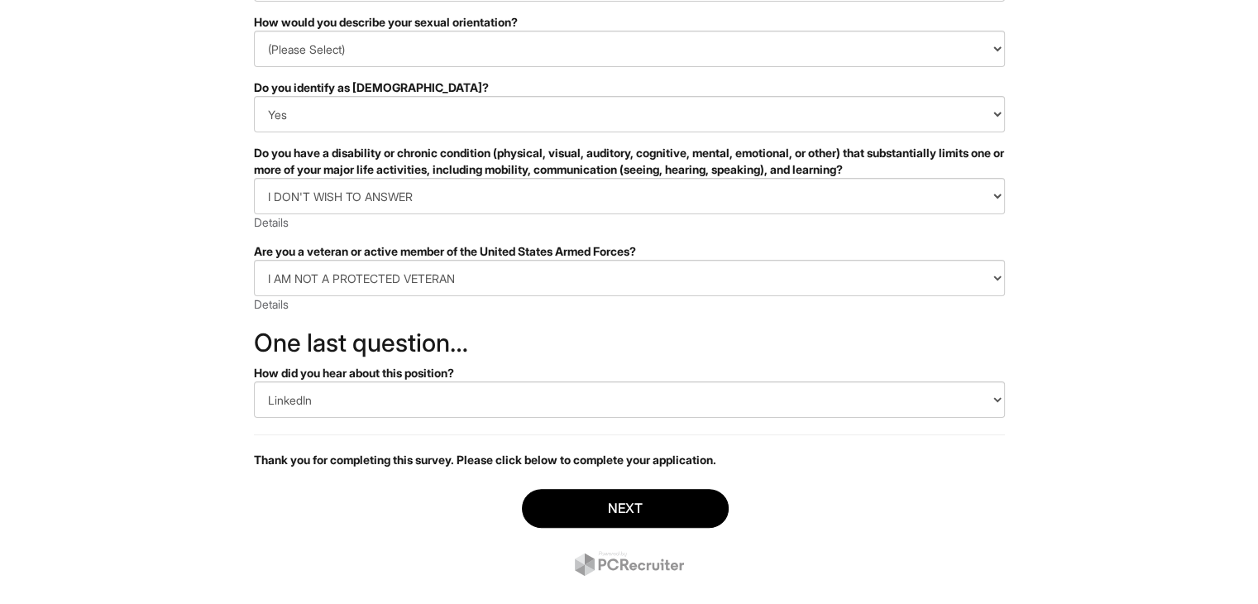
scroll to position [309, 0]
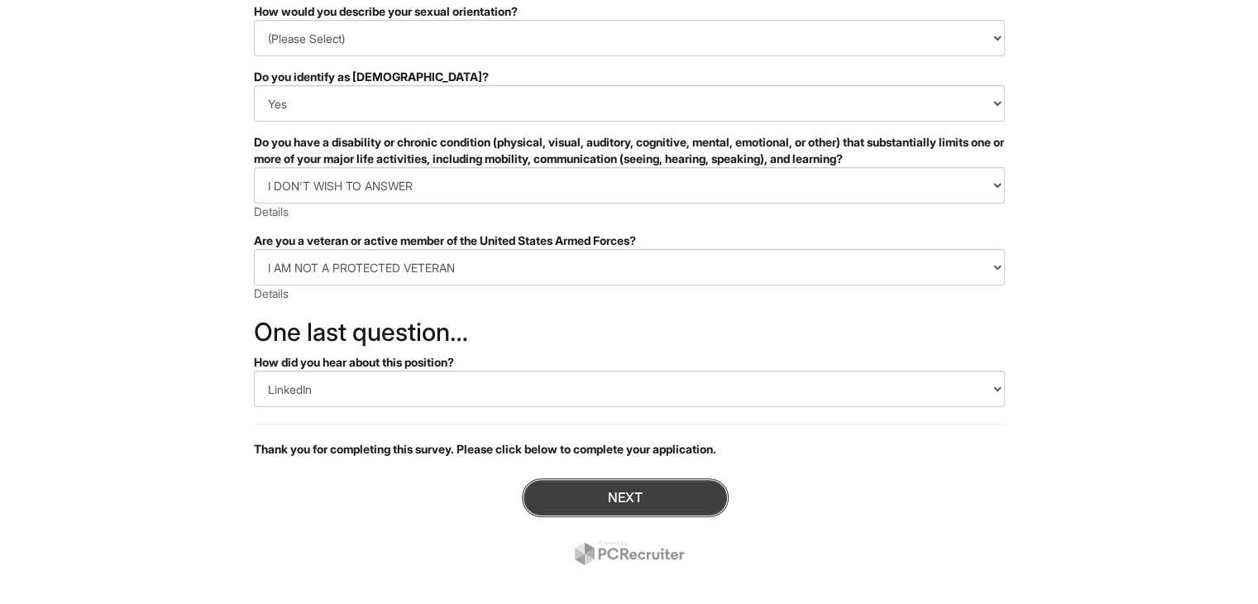
click at [584, 507] on button "Next" at bounding box center [625, 497] width 207 height 39
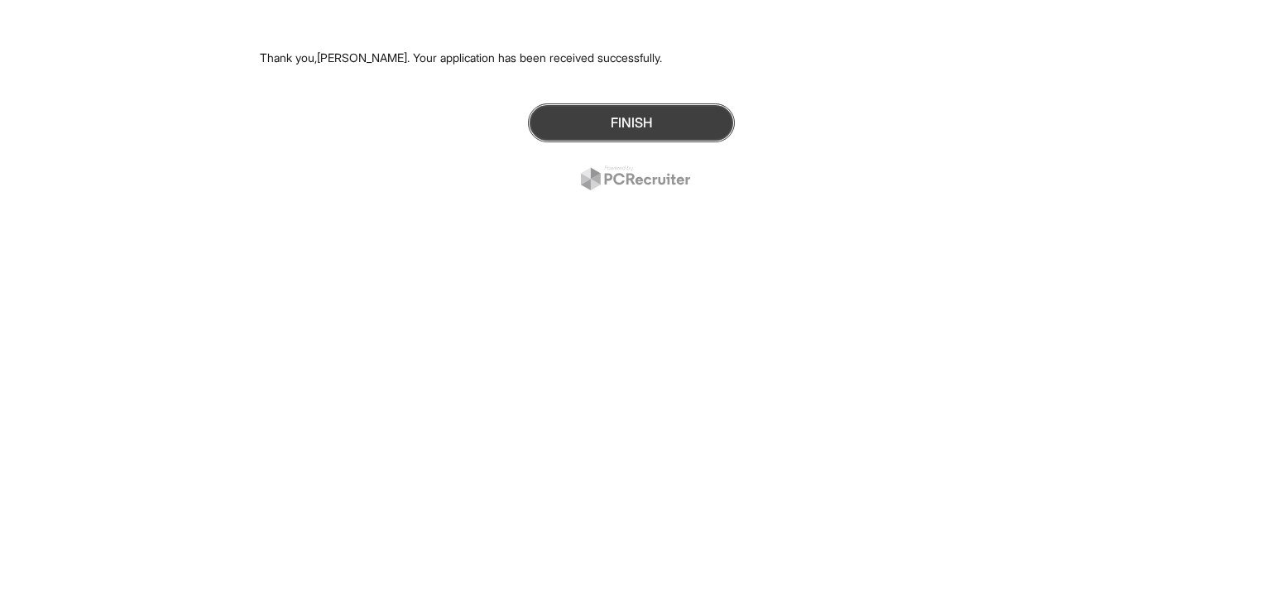
click at [669, 120] on button "Finish" at bounding box center [631, 122] width 207 height 39
